Goal: Find specific page/section: Find specific page/section

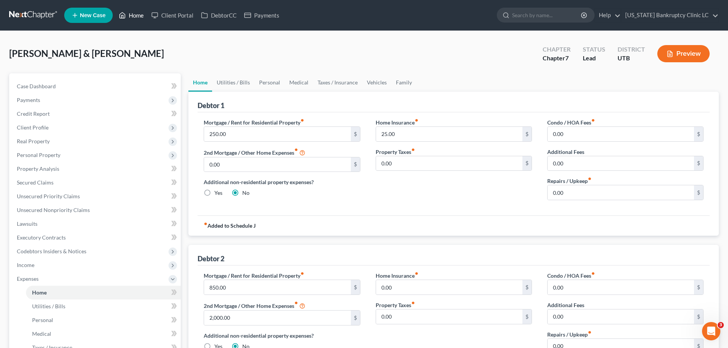
click at [128, 13] on link "Home" at bounding box center [131, 15] width 32 height 14
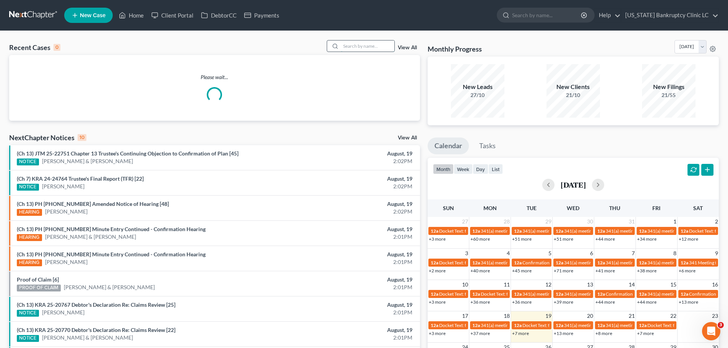
click at [351, 47] on input "search" at bounding box center [367, 45] width 53 height 11
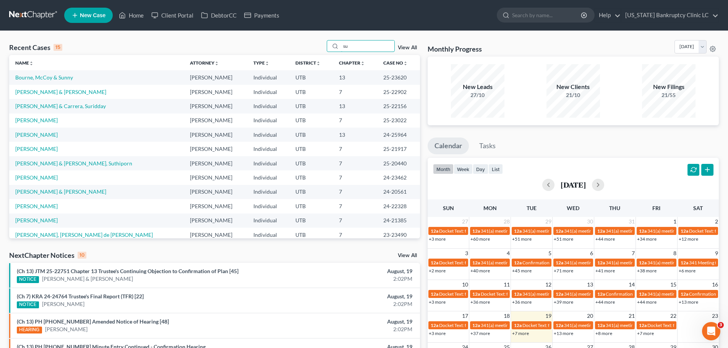
type input "s"
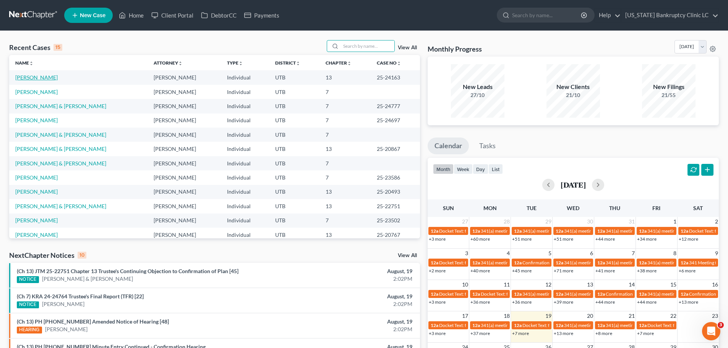
click at [49, 79] on link "[PERSON_NAME]" at bounding box center [36, 77] width 42 height 6
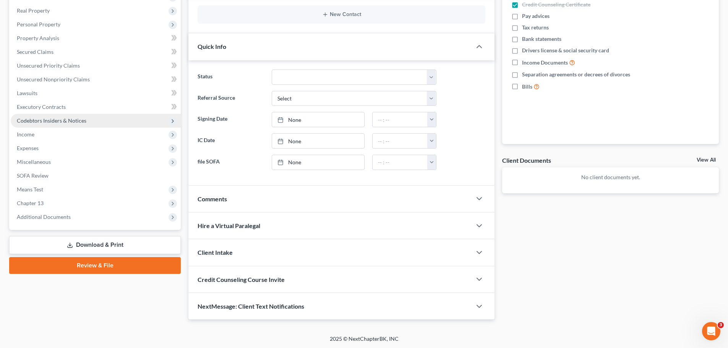
scroll to position [131, 0]
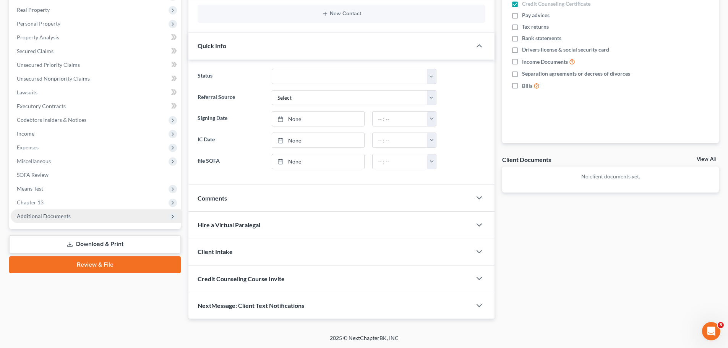
click at [69, 215] on span "Additional Documents" at bounding box center [44, 216] width 54 height 6
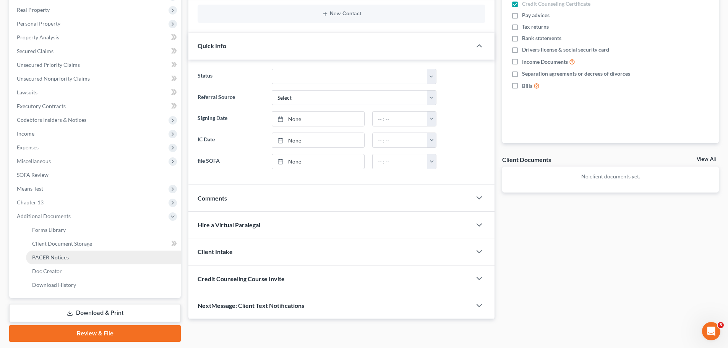
click at [70, 257] on link "PACER Notices" at bounding box center [103, 258] width 155 height 14
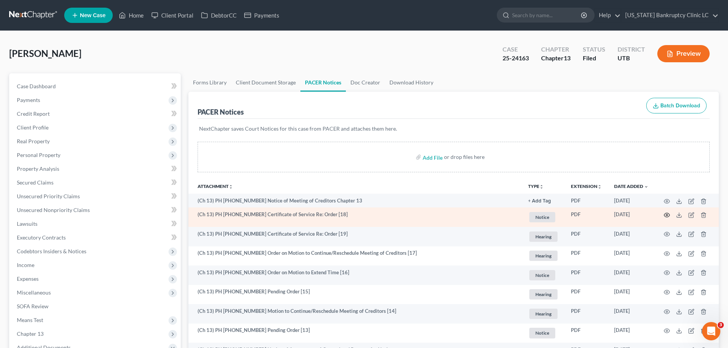
click at [666, 214] on icon "button" at bounding box center [666, 215] width 6 height 6
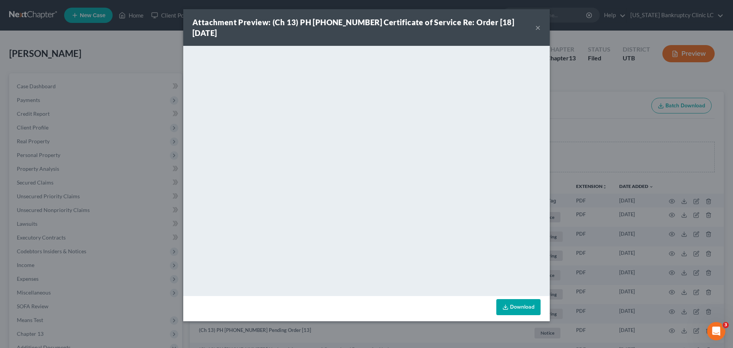
click at [537, 23] on button "×" at bounding box center [537, 27] width 5 height 9
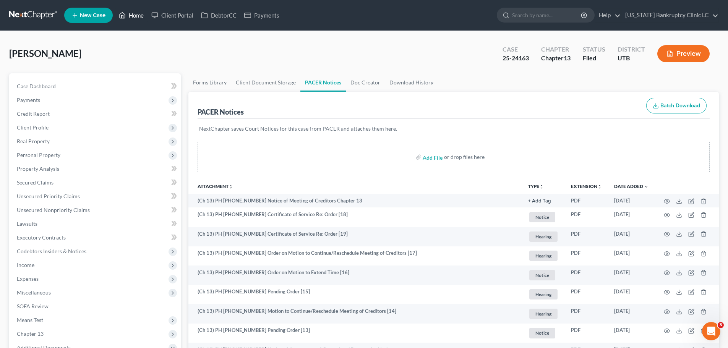
click at [133, 14] on link "Home" at bounding box center [131, 15] width 32 height 14
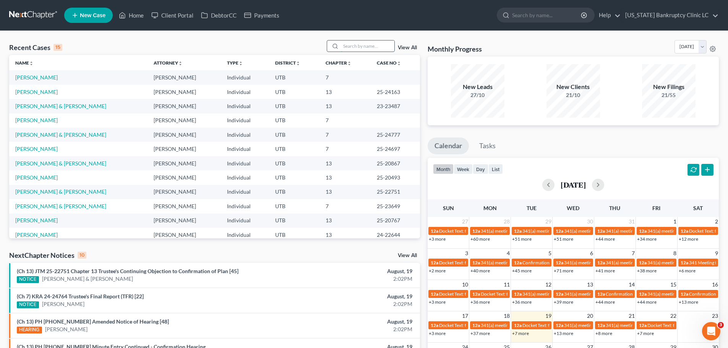
click at [352, 46] on input "search" at bounding box center [367, 45] width 53 height 11
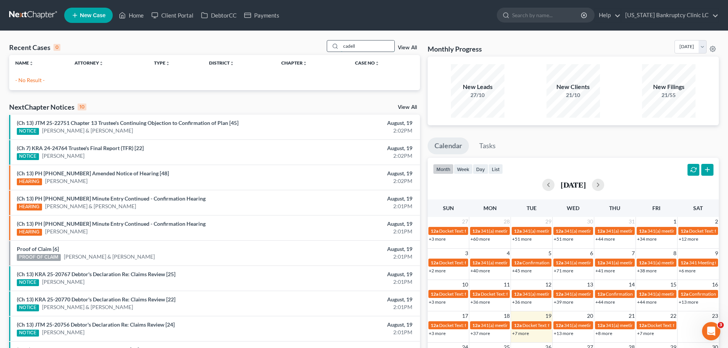
click at [366, 48] on input "cadell" at bounding box center [367, 45] width 53 height 11
type input "[PERSON_NAME]"
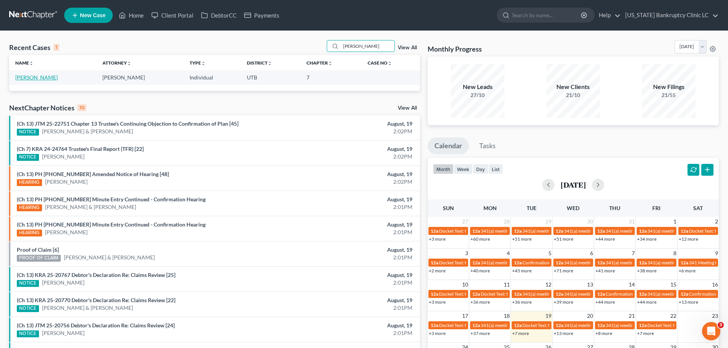
click at [31, 79] on link "[PERSON_NAME]" at bounding box center [36, 77] width 42 height 6
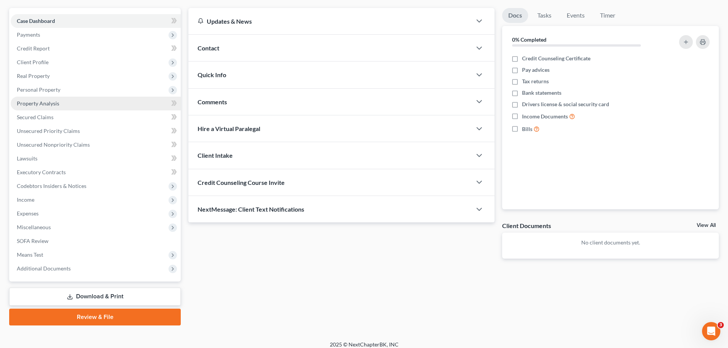
scroll to position [72, 0]
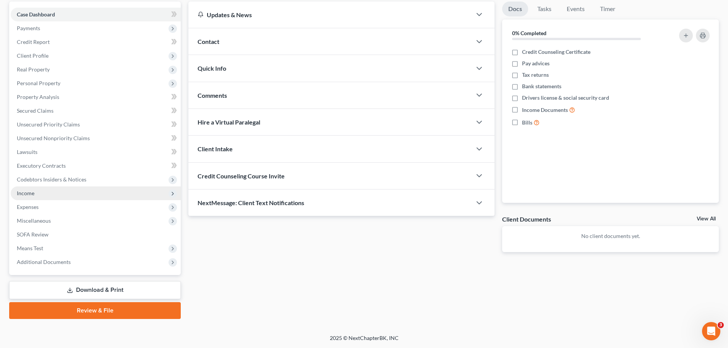
click at [65, 193] on span "Income" at bounding box center [96, 193] width 170 height 14
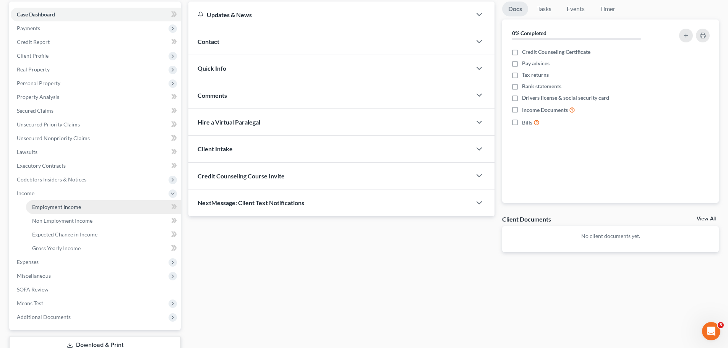
click at [66, 208] on span "Employment Income" at bounding box center [56, 207] width 49 height 6
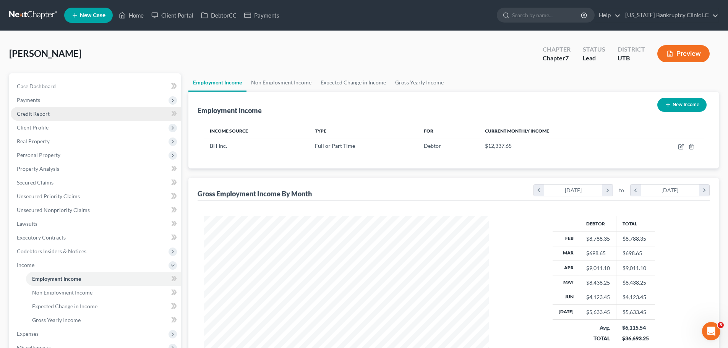
click at [40, 116] on span "Credit Report" at bounding box center [33, 113] width 33 height 6
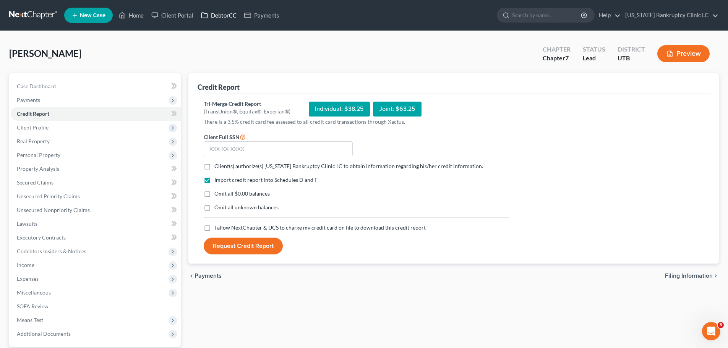
click at [216, 16] on link "DebtorCC" at bounding box center [218, 15] width 43 height 14
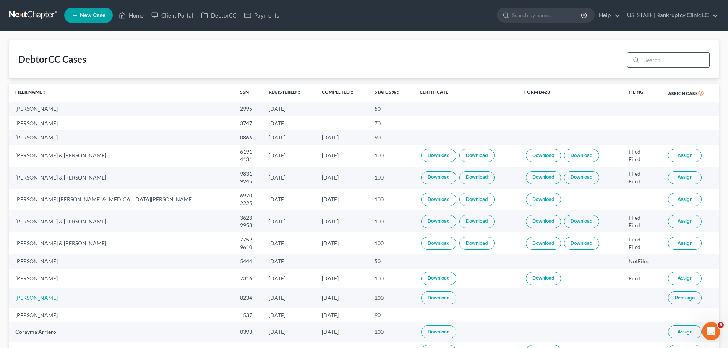
click at [663, 60] on input "search" at bounding box center [675, 60] width 68 height 15
type input "[PERSON_NAME]"
